Goal: Task Accomplishment & Management: Manage account settings

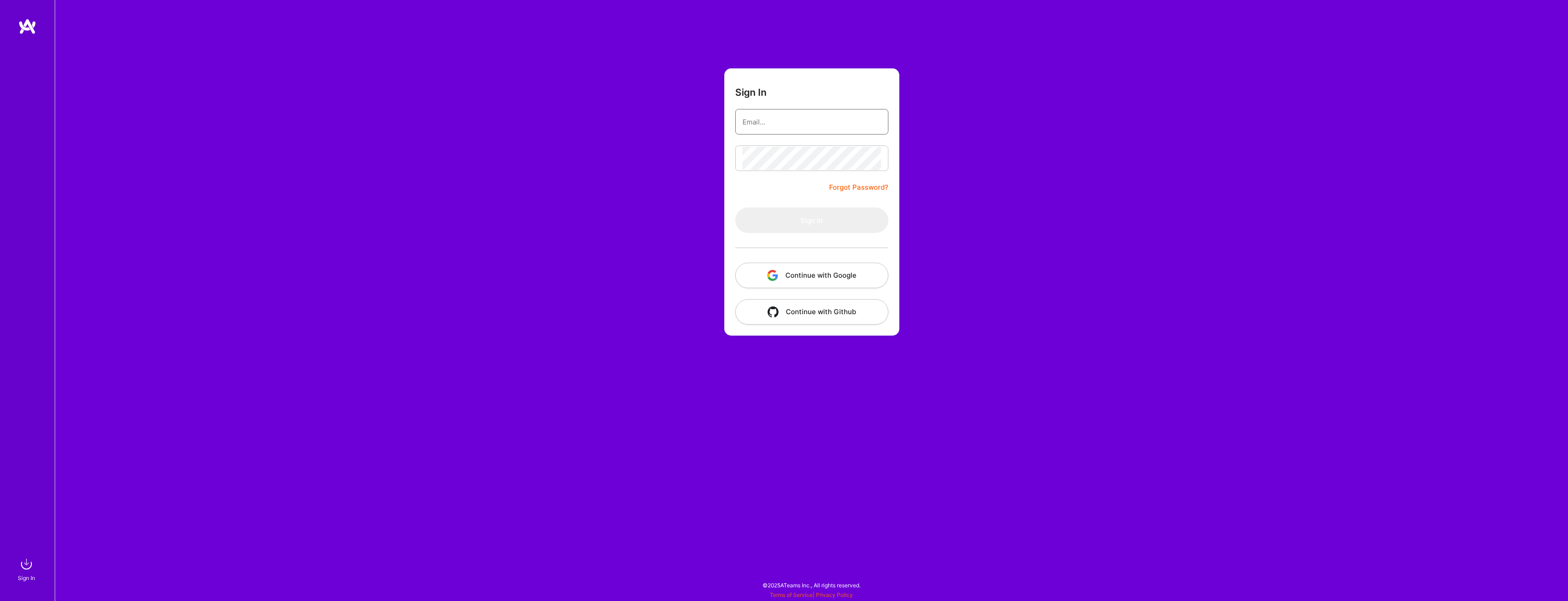
click at [819, 123] on input "email" at bounding box center [812, 122] width 139 height 24
type input "[EMAIL_ADDRESS][DOMAIN_NAME]"
click at [810, 244] on div at bounding box center [811, 248] width 153 height 30
click at [808, 230] on button "Sign In" at bounding box center [811, 220] width 153 height 26
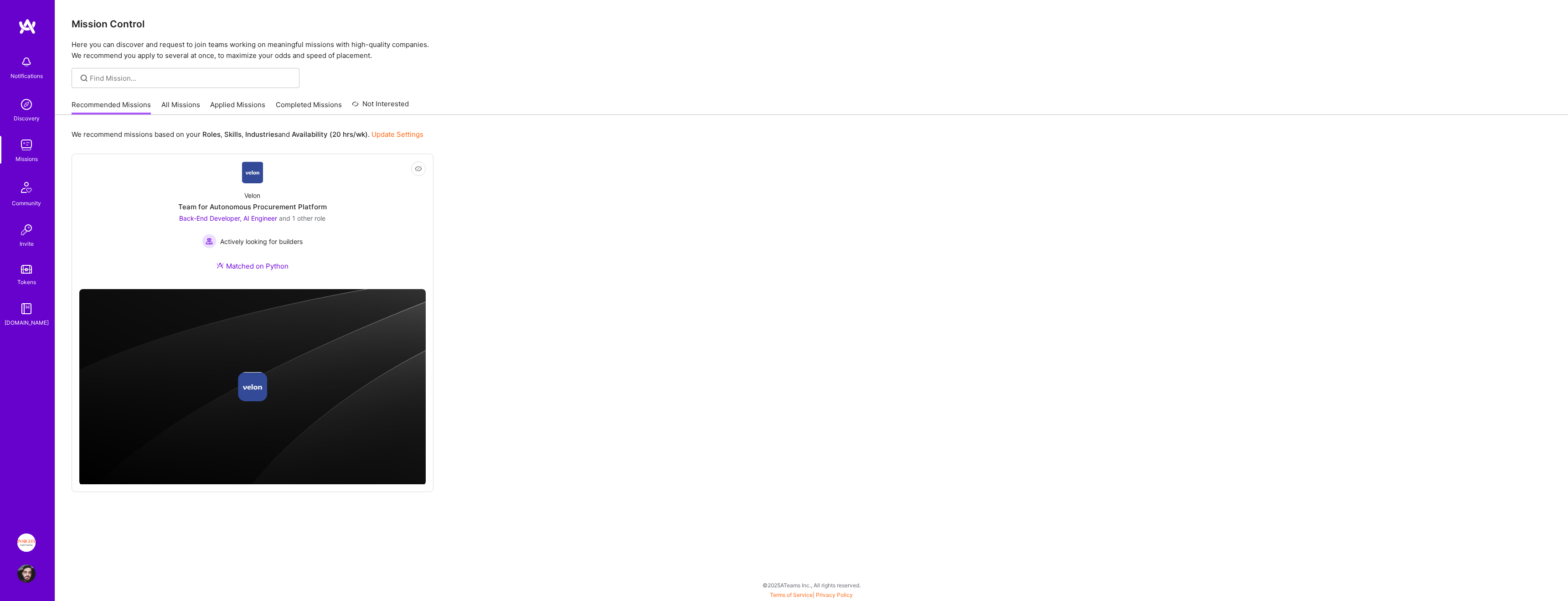
click at [177, 107] on link "All Missions" at bounding box center [180, 107] width 39 height 15
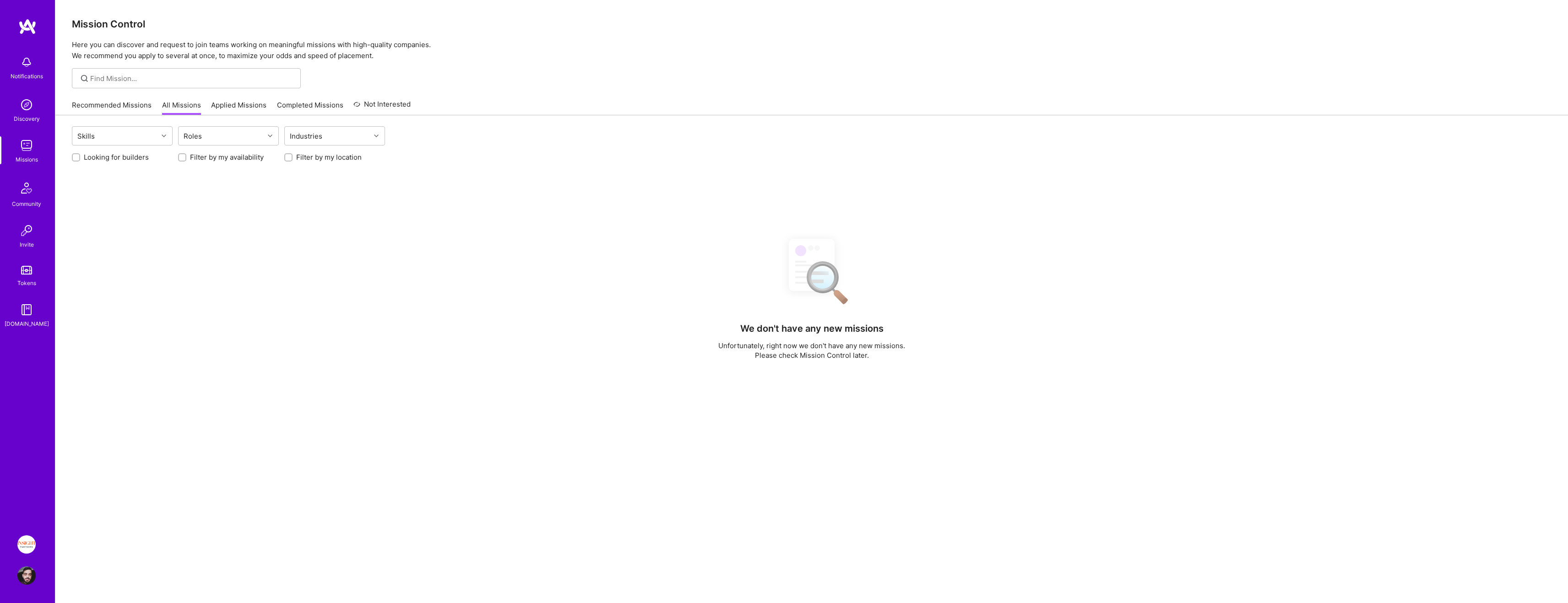
click at [138, 159] on label "Looking for builders" at bounding box center [116, 157] width 65 height 10
click at [80, 159] on input "Looking for builders" at bounding box center [76, 157] width 6 height 6
checkbox input "true"
click at [218, 159] on label "Filter by my availability" at bounding box center [226, 157] width 73 height 10
click at [187, 159] on input "Filter by my availability" at bounding box center [183, 157] width 6 height 6
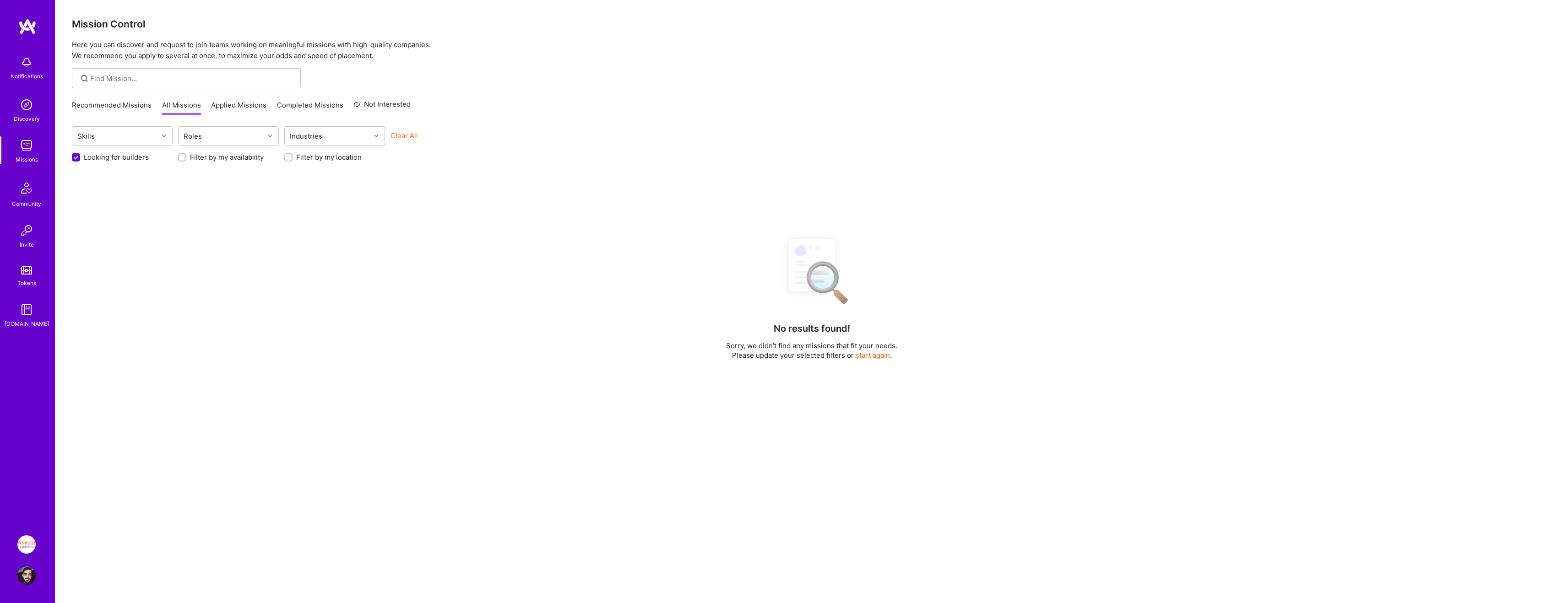
checkbox input "true"
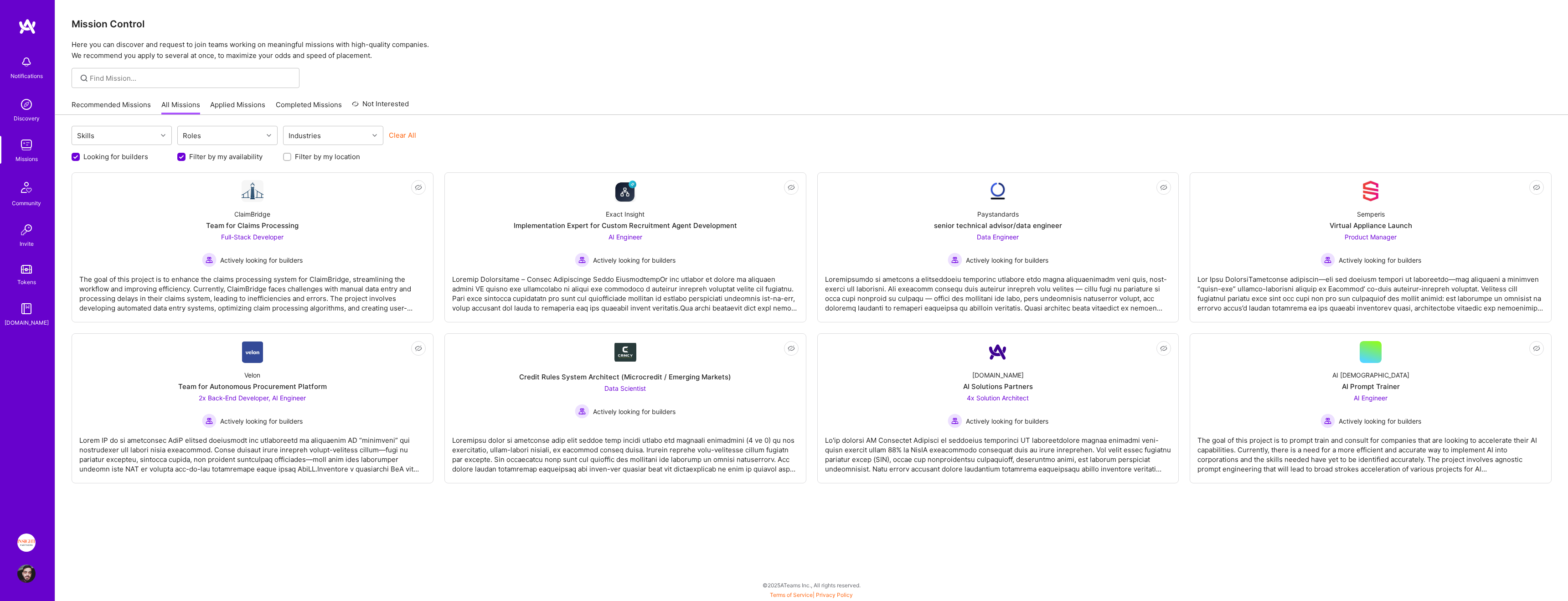
click at [318, 157] on label "Filter by my location" at bounding box center [327, 156] width 65 height 10
click at [291, 157] on input "Filter by my location" at bounding box center [288, 157] width 6 height 6
checkbox input "true"
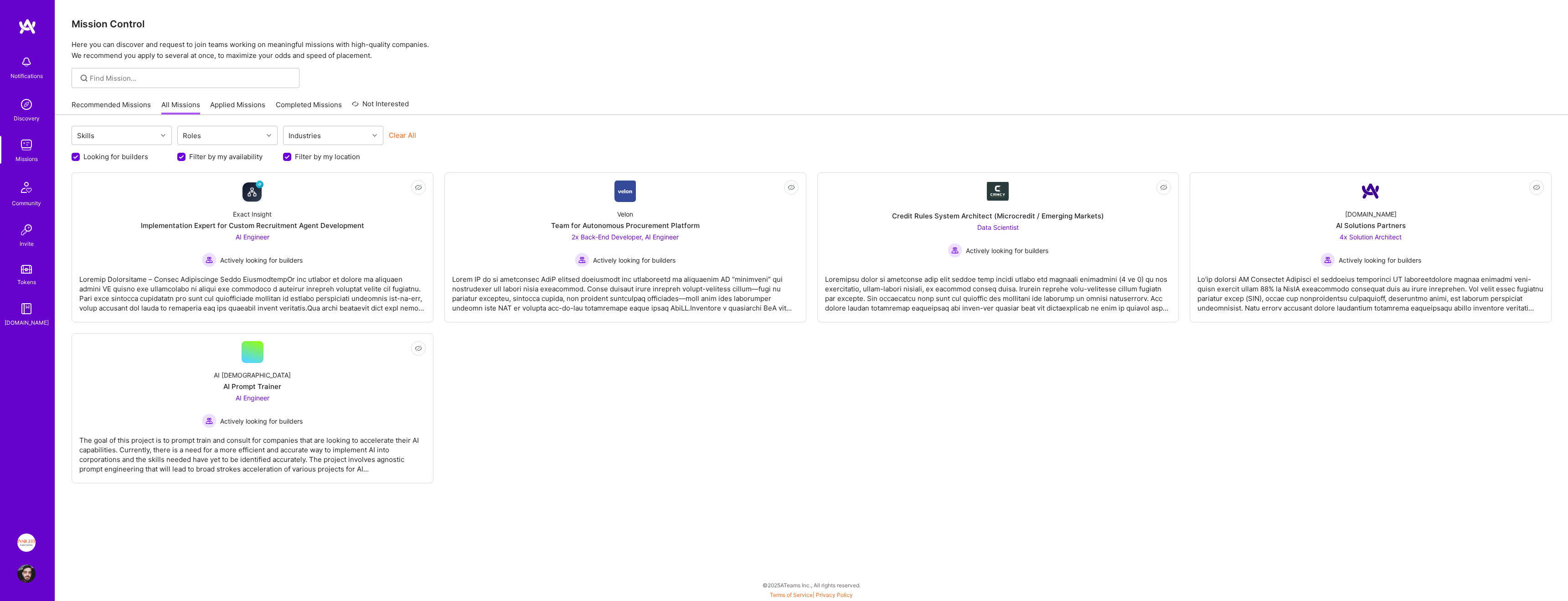
click at [212, 100] on link "Applied Missions" at bounding box center [238, 107] width 55 height 15
